Goal: Task Accomplishment & Management: Manage account settings

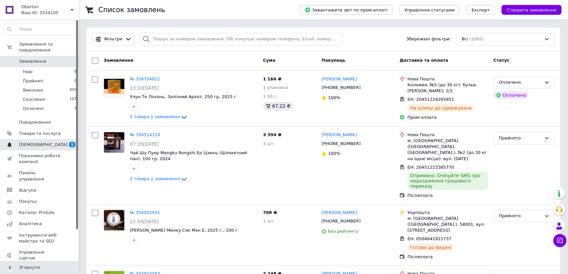
click at [28, 142] on span "[DEMOGRAPHIC_DATA]" at bounding box center [43, 145] width 49 height 6
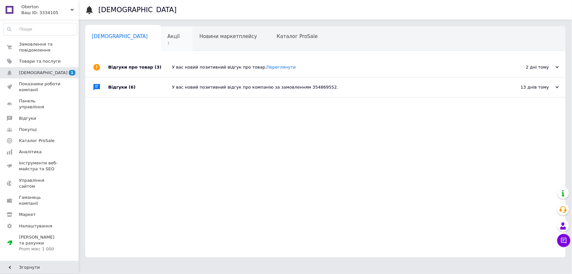
click at [168, 36] on span "Акції" at bounding box center [174, 36] width 12 height 6
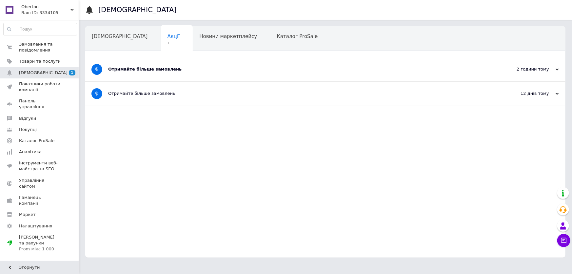
click at [166, 69] on div "Отримайте більше замовлень" at bounding box center [300, 69] width 385 height 6
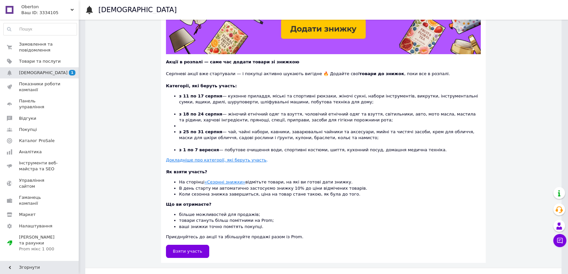
scroll to position [144, 0]
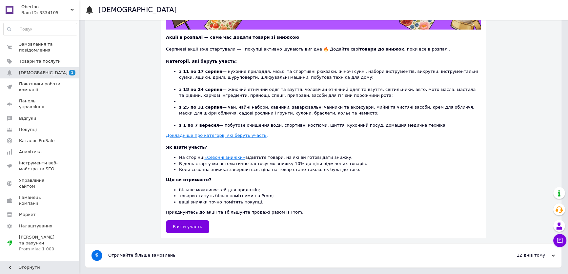
click at [208, 157] on u "«Сезонні знижки»" at bounding box center [224, 157] width 41 height 5
click at [211, 156] on u "«Сезонні знижки»" at bounding box center [224, 157] width 41 height 5
click at [34, 45] on span "Замовлення та повідомлення" at bounding box center [40, 47] width 42 height 12
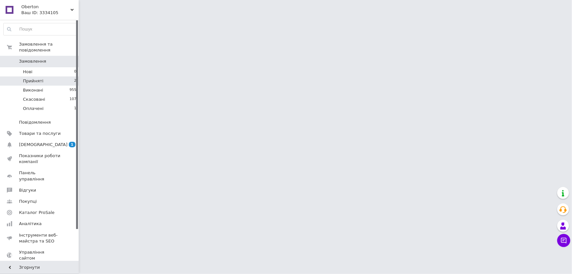
click at [31, 78] on span "Прийняті" at bounding box center [33, 81] width 20 height 6
